Goal: Transaction & Acquisition: Book appointment/travel/reservation

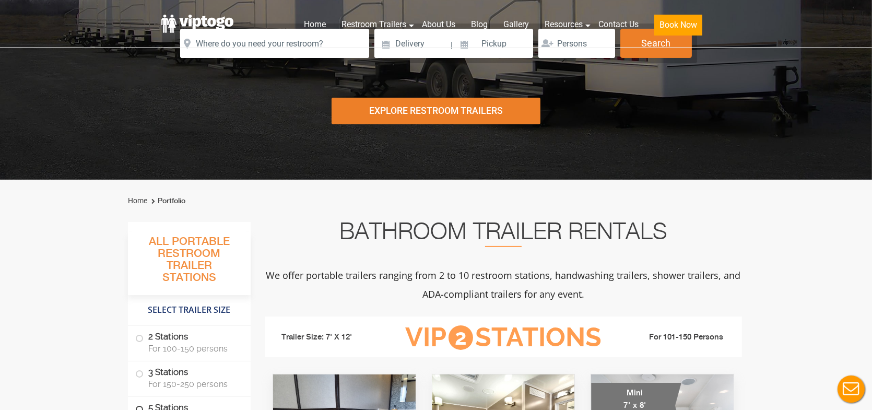
scroll to position [365, 0]
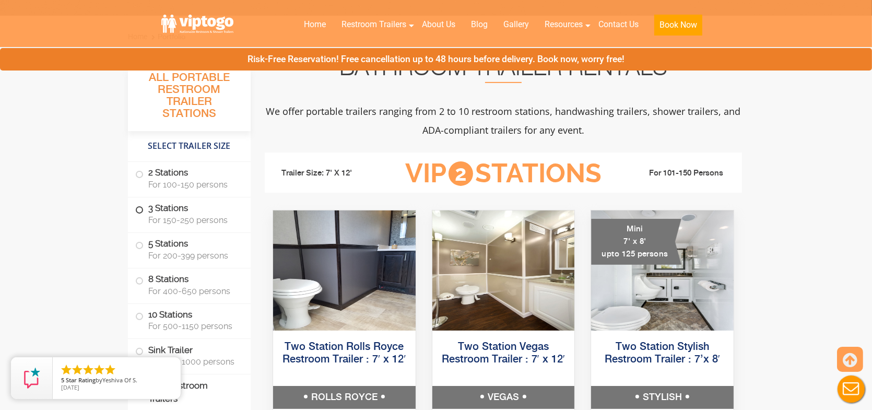
click at [194, 215] on span "For 150-250 persons" at bounding box center [193, 220] width 90 height 10
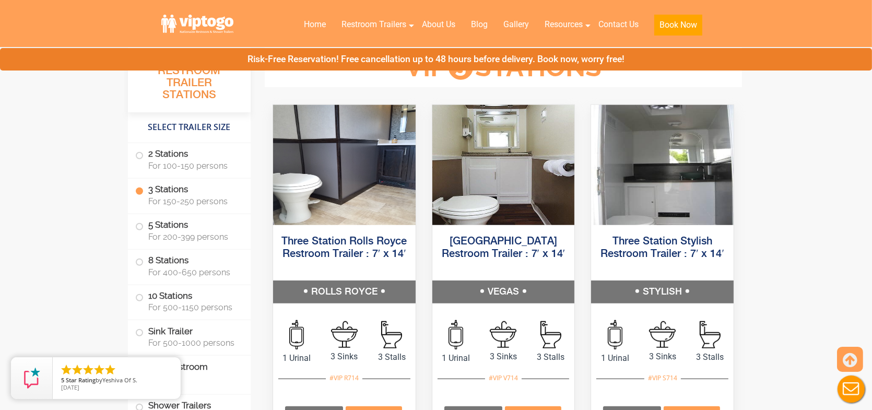
scroll to position [1165, 0]
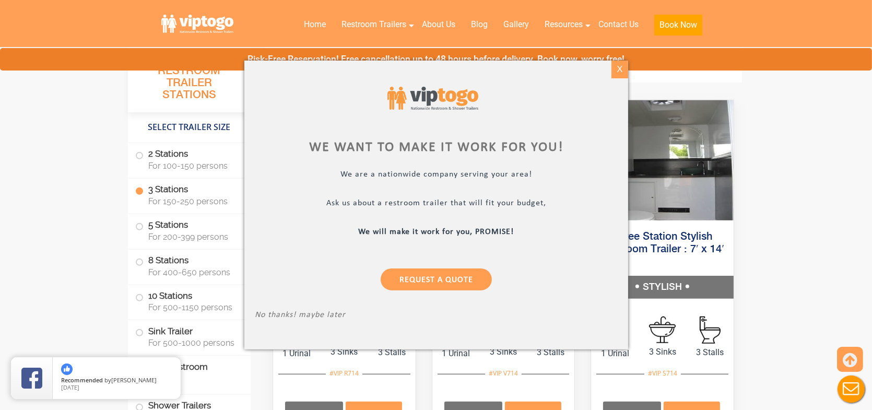
click at [621, 72] on div "X" at bounding box center [619, 70] width 16 height 18
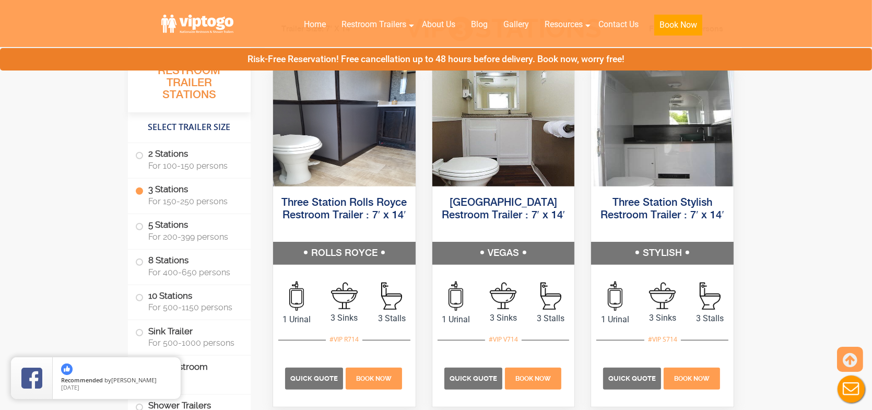
scroll to position [1218, 0]
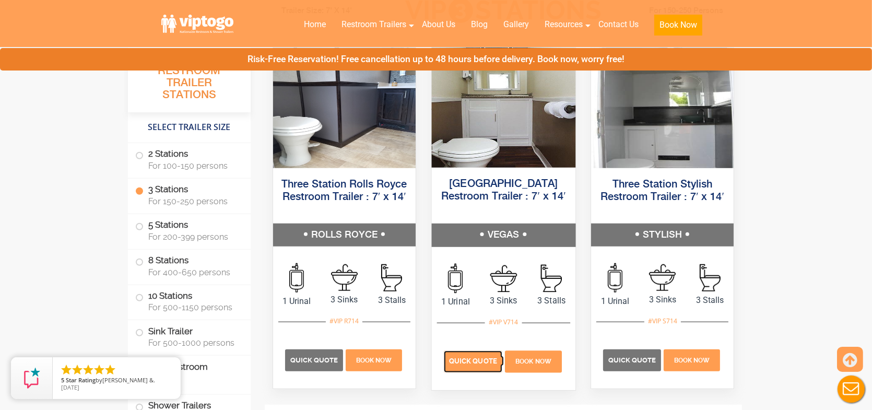
click at [478, 365] on span "Quick Quote" at bounding box center [473, 361] width 48 height 8
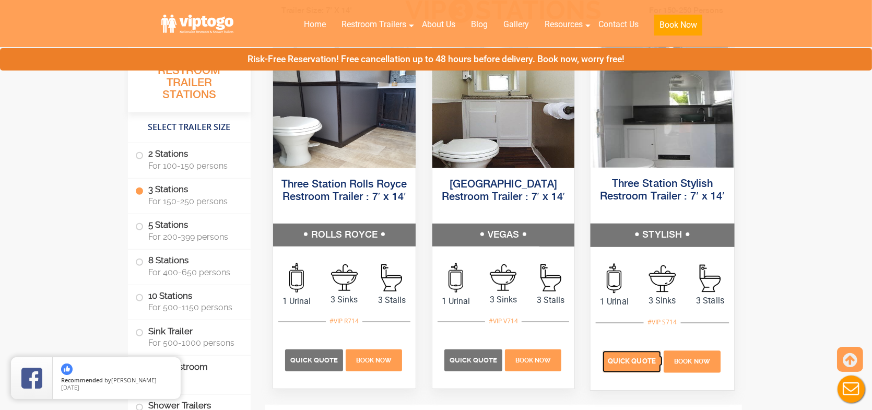
click at [616, 358] on span "Quick Quote" at bounding box center [632, 361] width 48 height 8
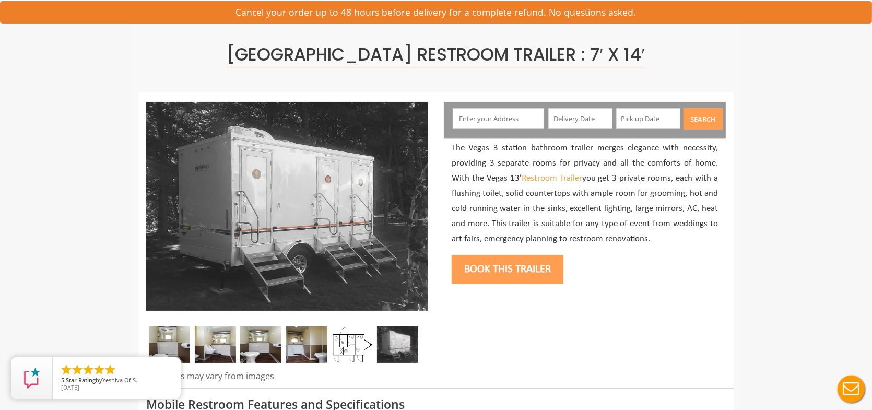
scroll to position [52, 0]
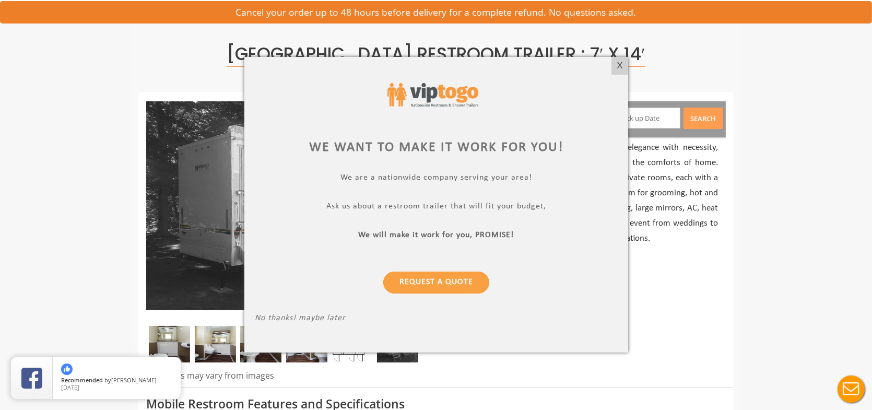
click at [746, 96] on div at bounding box center [436, 205] width 872 height 410
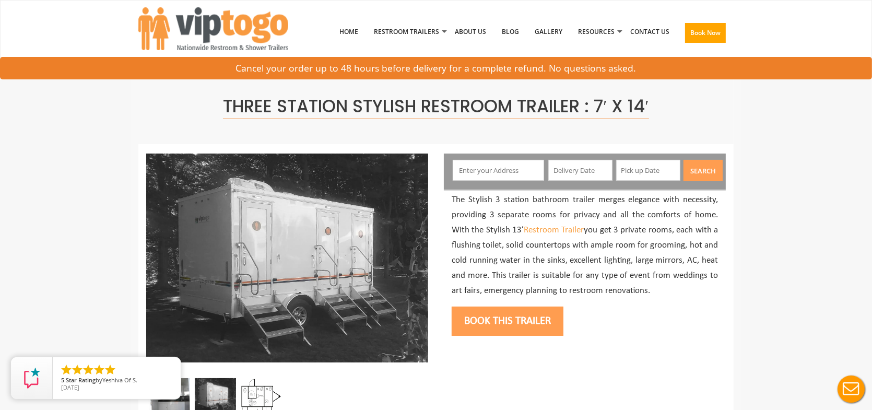
click at [491, 169] on input "text" at bounding box center [499, 170] width 92 height 21
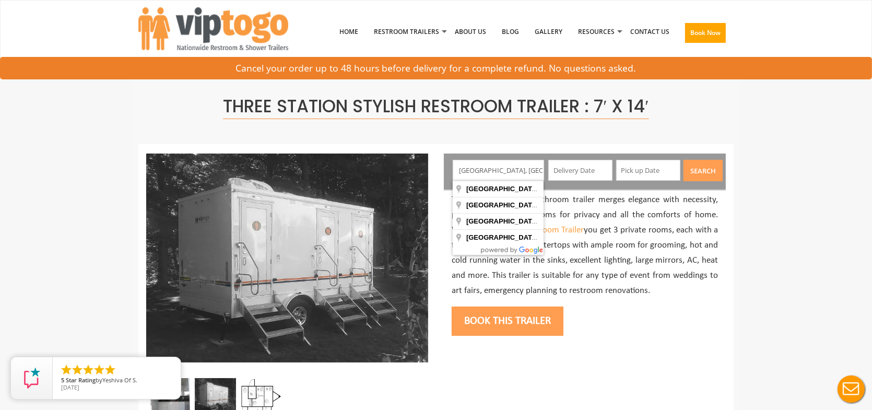
type input "[GEOGRAPHIC_DATA], [GEOGRAPHIC_DATA], [GEOGRAPHIC_DATA]"
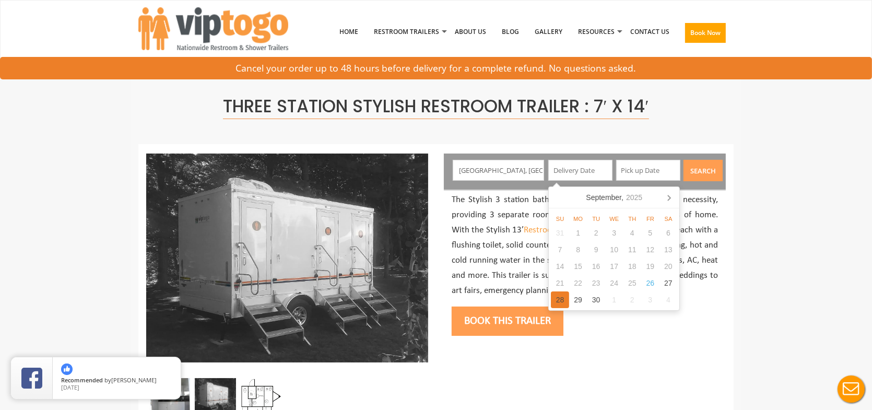
click at [561, 298] on div "28" at bounding box center [560, 299] width 18 height 17
type input "[DATE]"
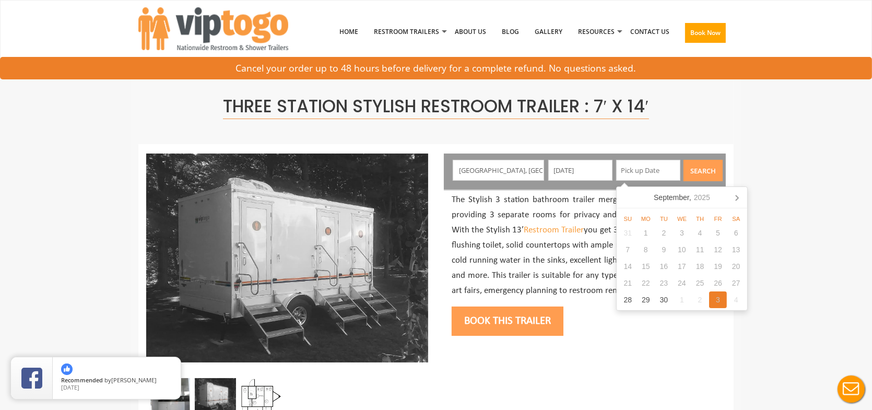
click at [717, 303] on div "3" at bounding box center [718, 299] width 18 height 17
type input "[DATE]"
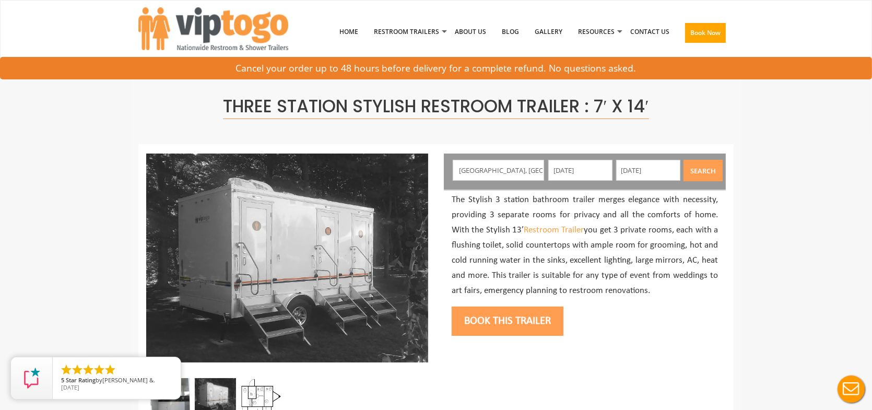
click at [703, 173] on button "Search" at bounding box center [702, 170] width 39 height 21
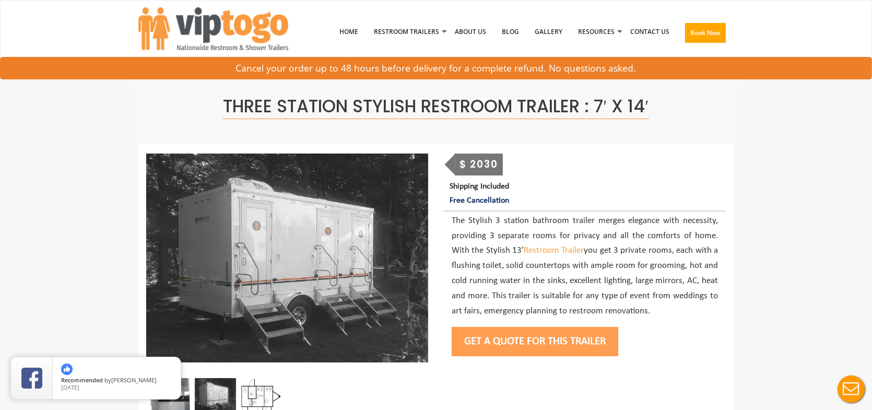
click at [523, 343] on button "Get a Quote for this Trailer" at bounding box center [535, 341] width 167 height 29
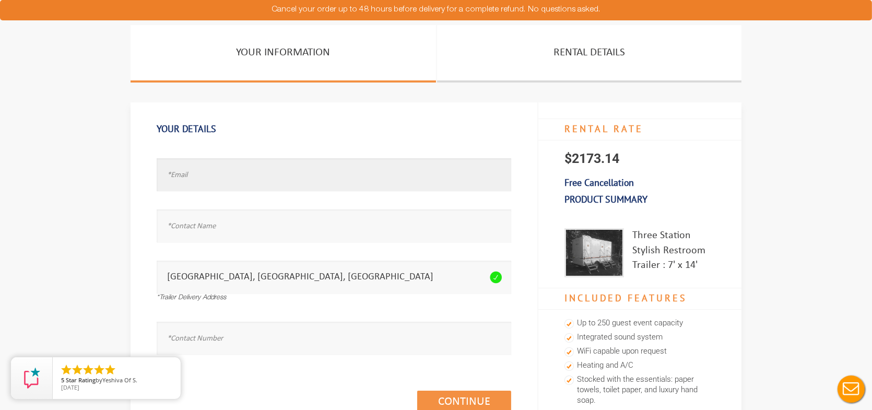
click at [264, 182] on input "text" at bounding box center [334, 174] width 354 height 33
type input "test.te"
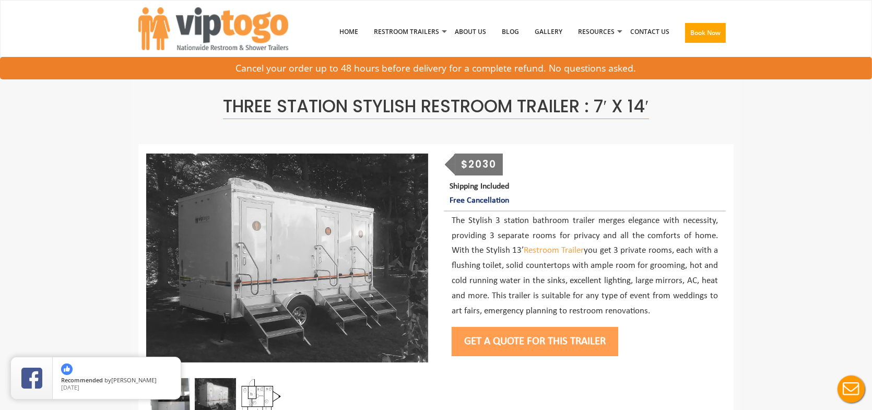
click at [538, 336] on button "Get a Quote for this Trailer" at bounding box center [535, 341] width 167 height 29
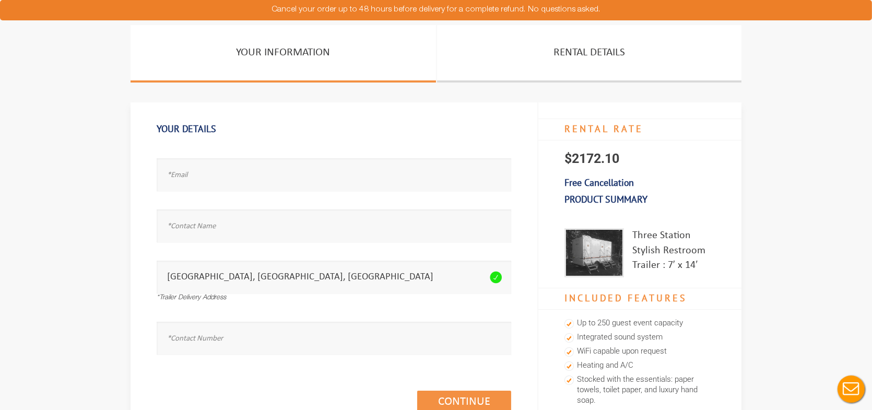
click at [268, 191] on div "Email address seems invalid." at bounding box center [334, 170] width 354 height 51
click at [268, 181] on input "text" at bounding box center [334, 174] width 354 height 33
type input "test@tset.com"
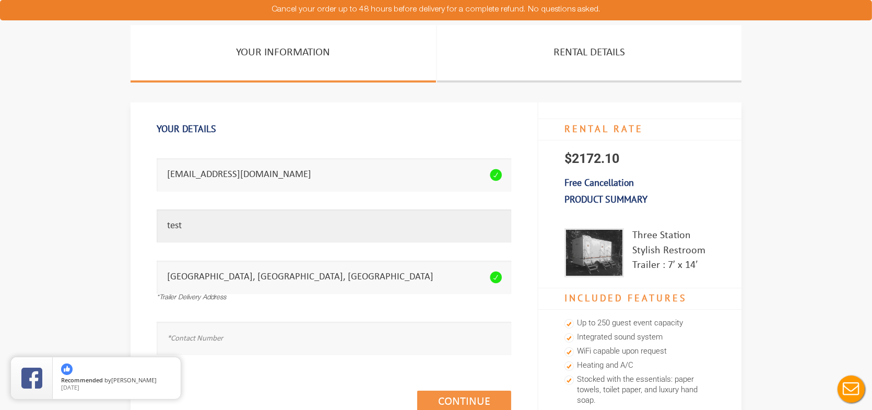
type input "test"
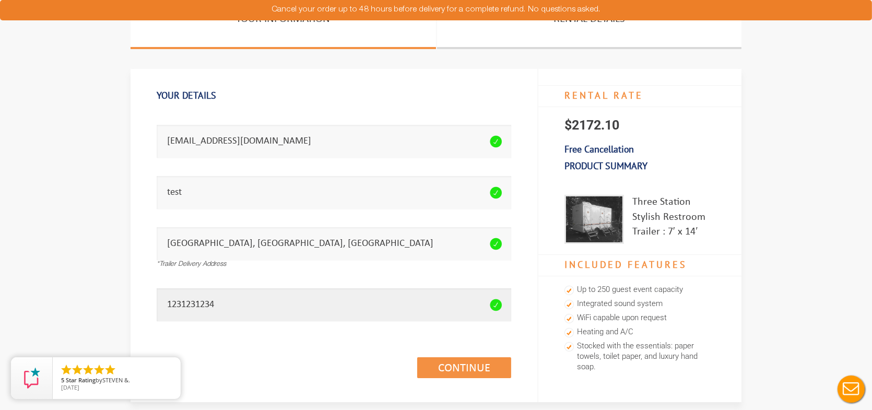
scroll to position [52, 0]
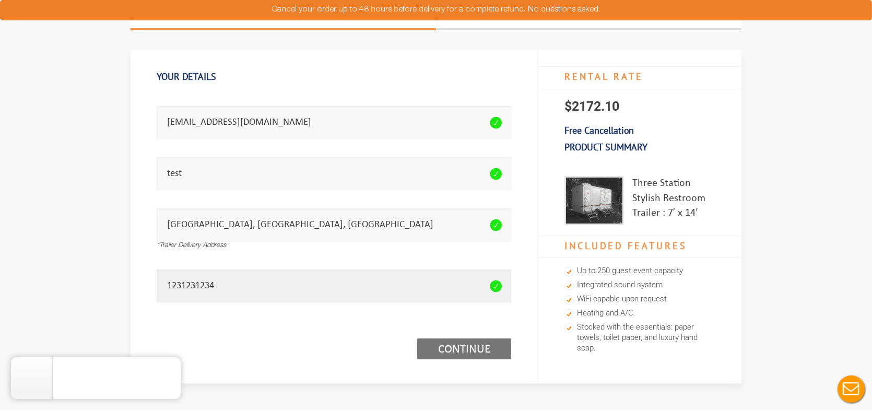
type input "1231231234"
click at [465, 345] on link "Continue (1/3)" at bounding box center [464, 348] width 94 height 21
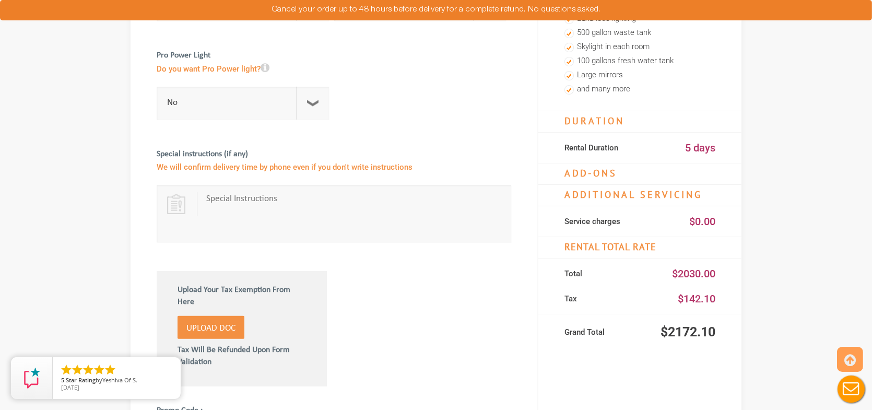
scroll to position [365, 0]
